Goal: Information Seeking & Learning: Learn about a topic

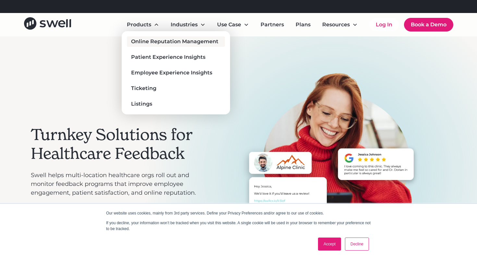
click at [163, 40] on div "Online Reputation Management" at bounding box center [174, 42] width 87 height 8
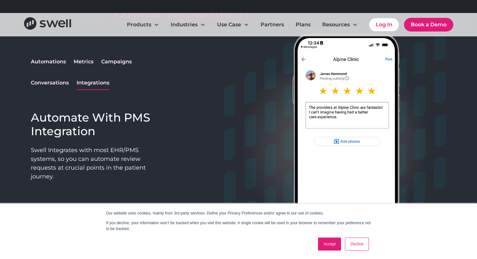
scroll to position [560, 0]
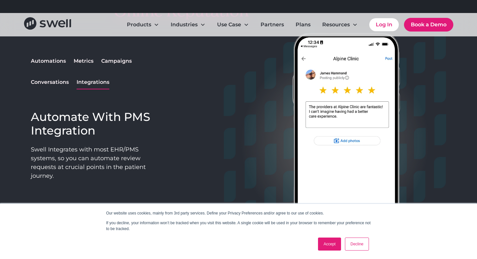
click at [58, 59] on div "Automations" at bounding box center [48, 61] width 35 height 8
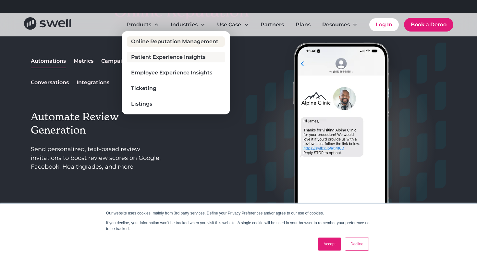
click at [155, 56] on div "Patient Experience Insights" at bounding box center [168, 57] width 74 height 8
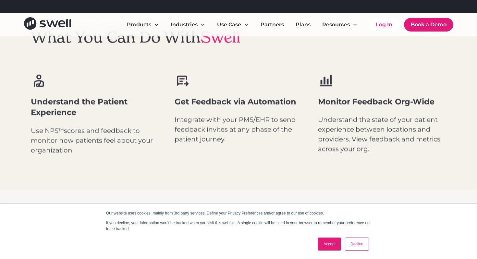
scroll to position [420, 0]
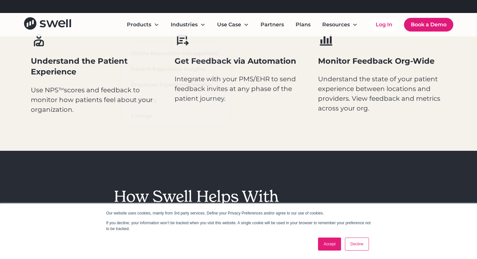
click at [150, 48] on div "Understand the Patient Experience Use NPS TM scores and feedback to monitor how…" at bounding box center [95, 73] width 128 height 82
click at [209, 121] on div "What You Can Do With Swell Understand the Patient Experience Use NPS TM scores …" at bounding box center [239, 51] width 416 height 200
